Goal: Task Accomplishment & Management: Complete application form

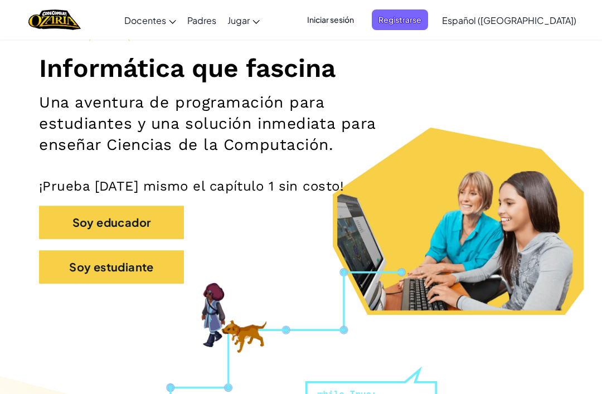
scroll to position [130, 0]
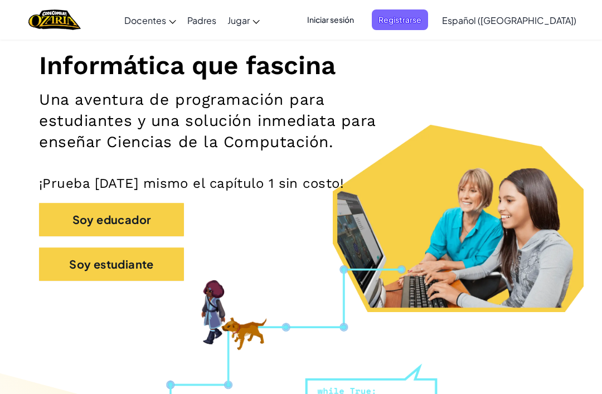
click at [159, 260] on button "Soy estudiante" at bounding box center [111, 264] width 145 height 33
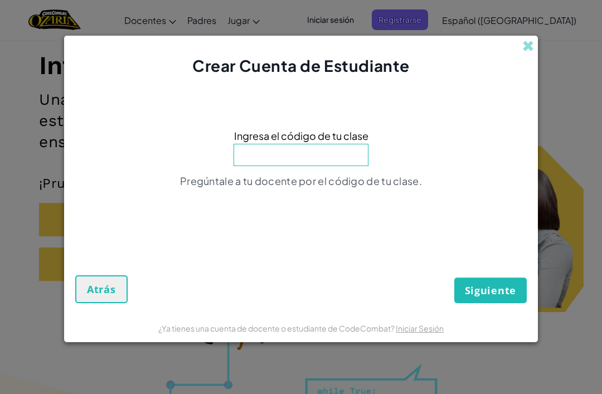
click at [333, 166] on input at bounding box center [301, 155] width 135 height 22
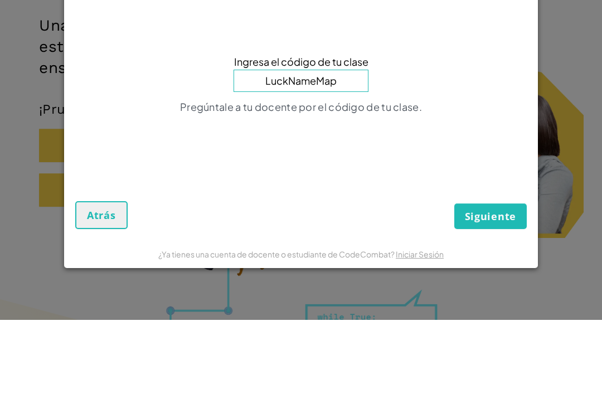
type input "LuckNameMap"
click at [454, 94] on div "Ingresa el código de tu clase LuckNameMap Pregúntale a tu docente por el código…" at bounding box center [301, 162] width 452 height 148
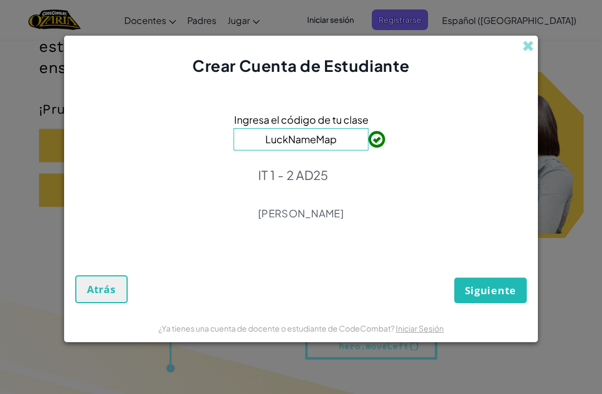
click at [510, 297] on span "Siguiente" at bounding box center [490, 290] width 51 height 13
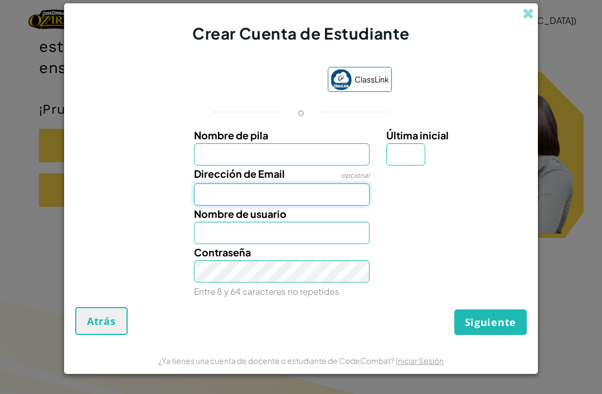
click at [325, 204] on input "Dirección de Email" at bounding box center [282, 194] width 176 height 22
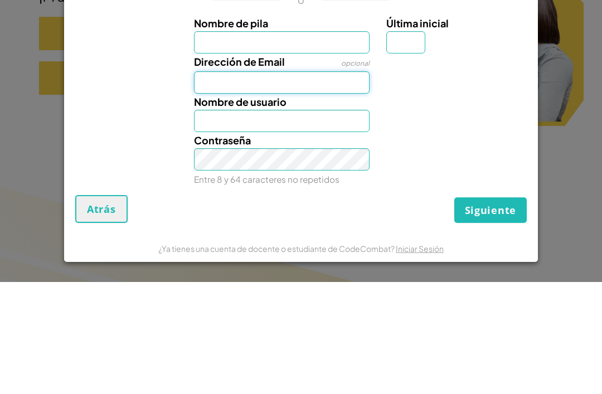
type input "[EMAIL_ADDRESS][DOMAIN_NAME]"
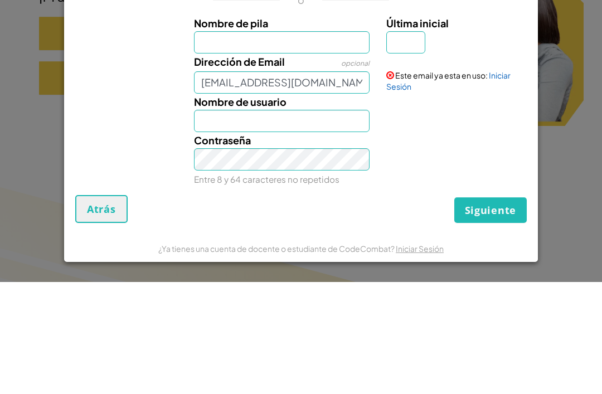
click at [508, 166] on div "Este email ya esta en uso: Iniciar Sesión" at bounding box center [455, 185] width 154 height 38
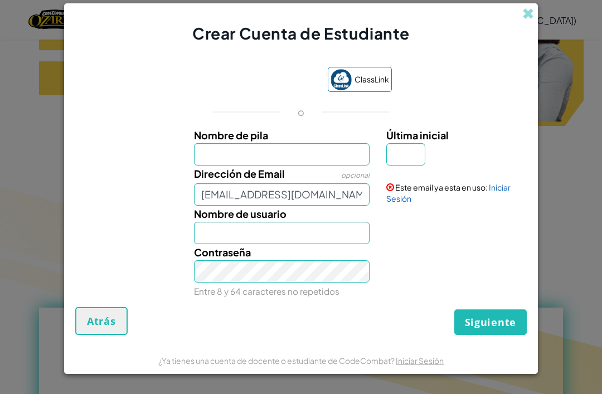
click at [503, 87] on div "ClassLink o Nombre de pila Última inicial Dirección de Email opcional [EMAIL_AD…" at bounding box center [301, 181] width 452 height 251
click at [503, 204] on link "Iniciar Sesión" at bounding box center [448, 192] width 124 height 21
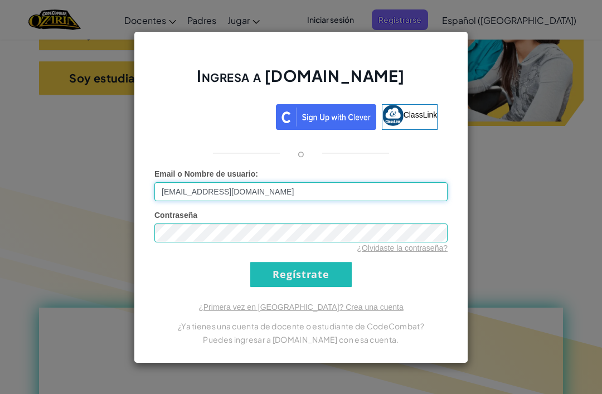
click at [337, 201] on input "[EMAIL_ADDRESS][DOMAIN_NAME]" at bounding box center [300, 191] width 293 height 19
type input "[PERSON_NAME]"
click at [301, 287] on input "Regístrate" at bounding box center [300, 274] width 101 height 25
